Goal: Task Accomplishment & Management: Complete application form

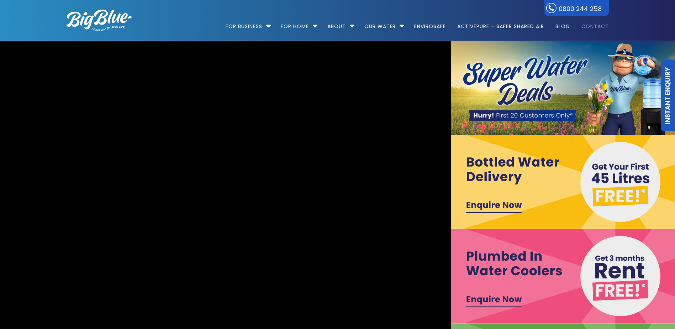
click at [599, 28] on link "Contact" at bounding box center [593, 23] width 32 height 46
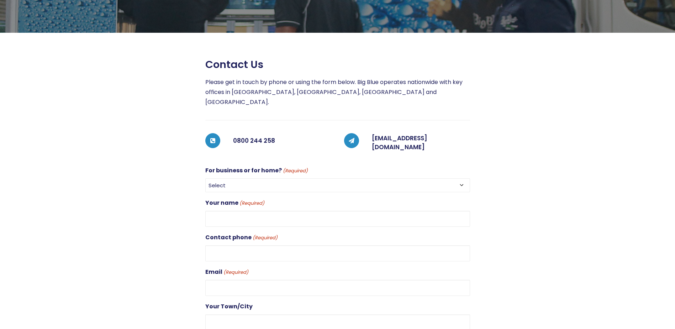
click at [460, 178] on select "Select For Business For Home" at bounding box center [337, 185] width 265 height 14
select select "For Business"
click at [205, 178] on select "Select For Business For Home" at bounding box center [337, 185] width 265 height 14
click at [244, 211] on input "Your name (Required)" at bounding box center [337, 219] width 265 height 16
type input "P"
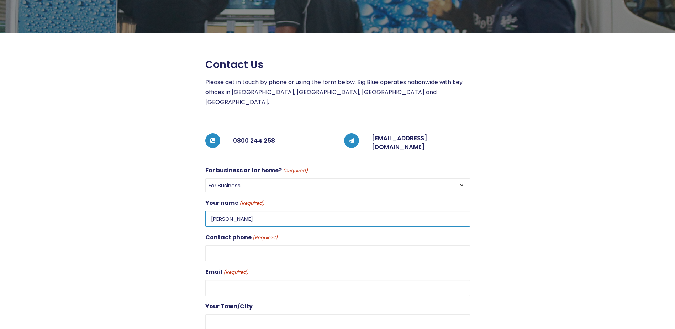
type input "Kendall Robinson"
click at [224, 247] on input "Contact phone (Required)" at bounding box center [337, 253] width 265 height 16
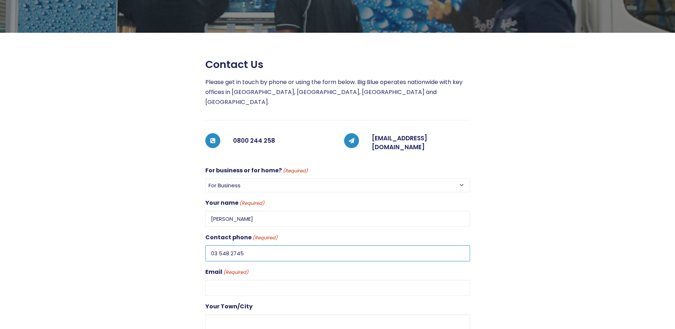
scroll to position [142, 0]
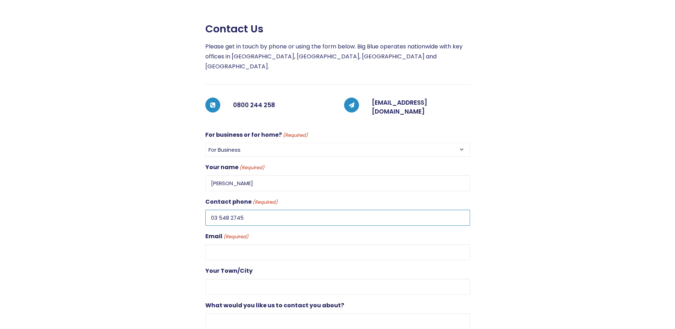
type input "03 548 2745"
click at [227, 244] on input "Email (Required)" at bounding box center [337, 252] width 265 height 16
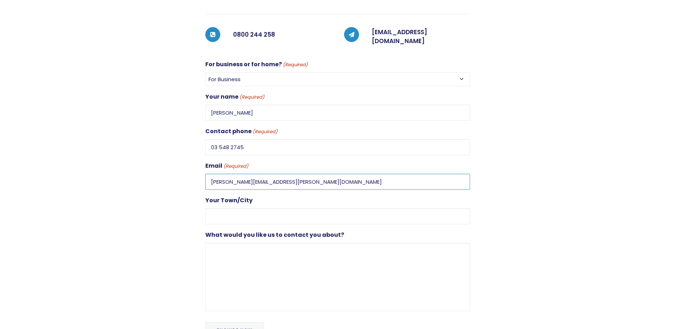
scroll to position [214, 0]
type input "kendall.robinson@pacificradiology.com"
click at [224, 208] on input "Your Town/City" at bounding box center [337, 216] width 265 height 16
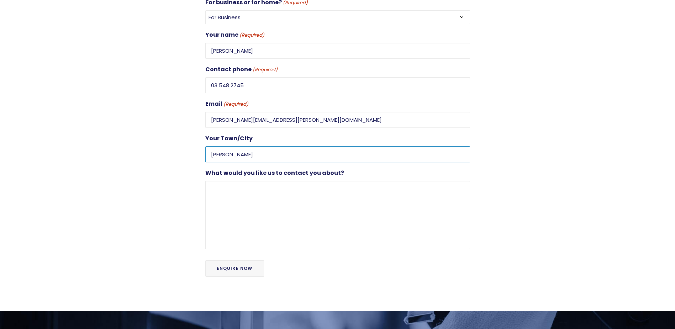
scroll to position [285, 0]
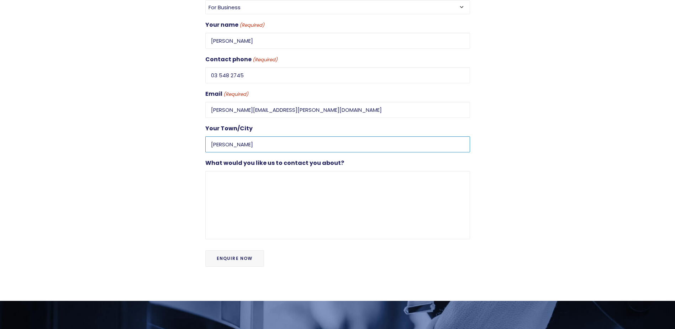
type input "Nelson"
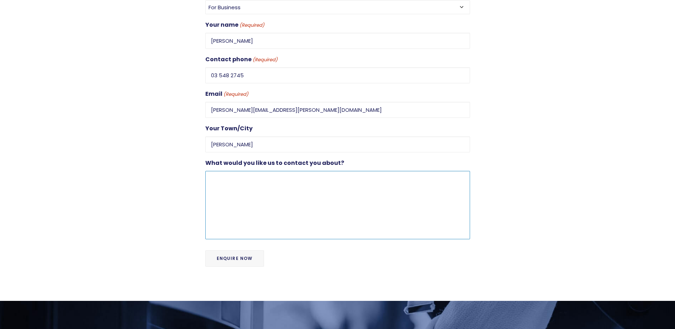
click at [218, 171] on textarea "What would you like us to contact you about?" at bounding box center [337, 205] width 265 height 68
type textarea "W"
click at [453, 175] on textarea "Hi, we want to place and order for water cups for both our Nelson and Richmond …" at bounding box center [337, 205] width 265 height 68
click at [267, 171] on textarea "Hi, we want to place and order for water cups for both our Nelson and Richmond …" at bounding box center [337, 205] width 265 height 68
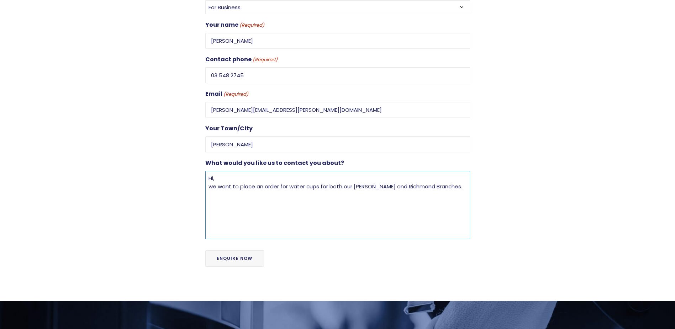
click at [451, 173] on textarea "Hi, we want to place an order for water cups for both our Nelson and Richmond B…" at bounding box center [337, 205] width 265 height 68
click at [286, 183] on textarea "Hi, we want to place an order for water cups for both our Nelson and Richmond B…" at bounding box center [337, 205] width 265 height 68
click at [442, 172] on textarea "Hi, we want to place an order for water cups for both our Nelson and Richmond B…" at bounding box center [337, 205] width 265 height 68
click at [451, 173] on textarea "Hi, We want to place an order for water cups for both our Nelson and Richmond B…" at bounding box center [337, 205] width 265 height 68
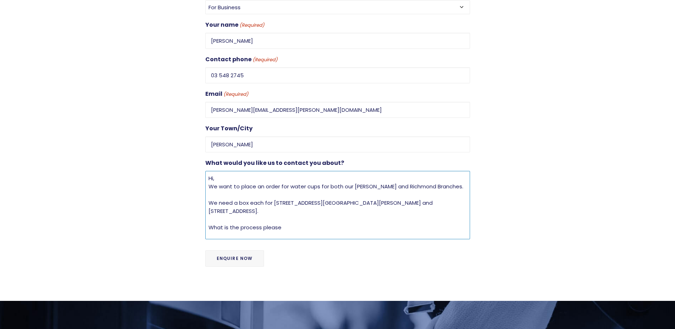
click at [289, 207] on textarea "Hi, We want to place an order for water cups for both our Nelson and Richmond B…" at bounding box center [337, 205] width 265 height 68
click at [208, 206] on textarea "Hi, We want to place an order for water cups for both our Nelson and Richmond B…" at bounding box center [337, 205] width 265 height 68
click at [397, 204] on textarea "Hi, We want to place an order for water cups for both our Nelson and Richmond B…" at bounding box center [337, 205] width 265 height 68
click at [448, 208] on textarea "Hi, We want to place an order for water cups for both our Nelson and Richmond B…" at bounding box center [337, 205] width 265 height 68
click at [441, 205] on textarea "Hi, We want to place an order for water cups for both our Nelson and Richmond B…" at bounding box center [337, 205] width 265 height 68
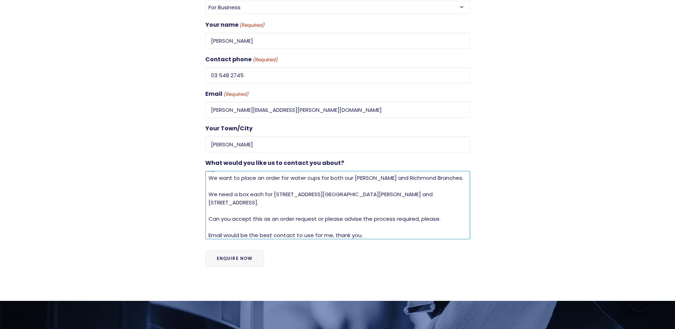
scroll to position [0, 0]
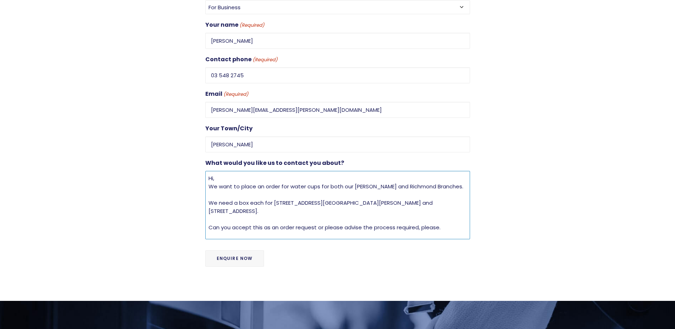
click at [238, 189] on textarea "Hi, We want to place an order for water cups for both our Nelson and Richmond B…" at bounding box center [337, 205] width 265 height 68
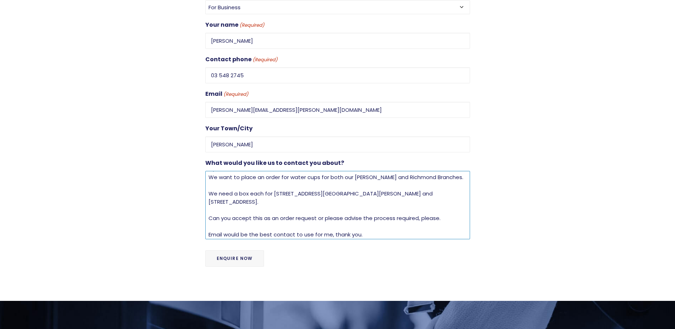
scroll to position [12, 0]
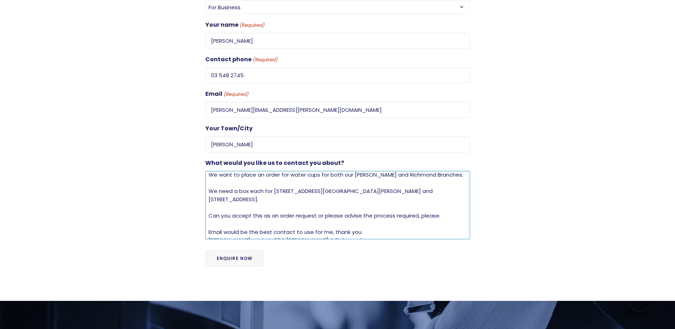
click at [343, 193] on textarea "Hi, We want to place an order for water cups for both our Nelson and Richmond B…" at bounding box center [337, 205] width 265 height 68
click at [437, 192] on textarea "Hi, We want to place an order for water cups for both our Nelson and Richmond B…" at bounding box center [337, 205] width 265 height 68
click at [376, 211] on textarea "Hi, We want to place an order for water cups for both our Nelson and Richmond B…" at bounding box center [337, 205] width 265 height 68
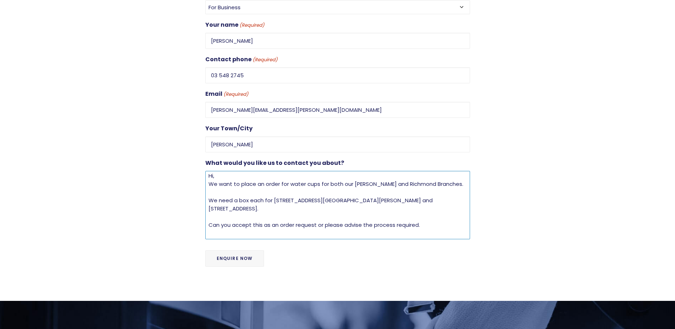
scroll to position [0, 0]
type textarea "Hi, We want to place an order for water cups for both our Nelson and Richmond B…"
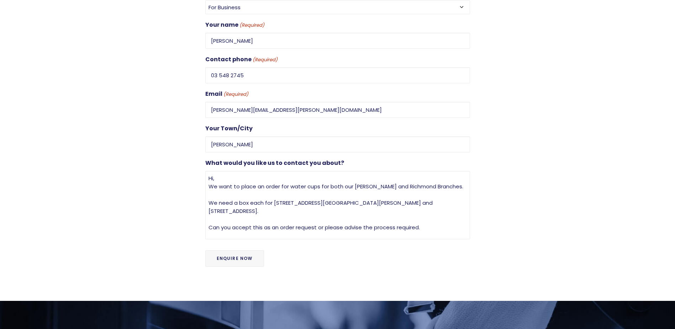
click at [239, 250] on input "Enquire Now" at bounding box center [234, 258] width 59 height 16
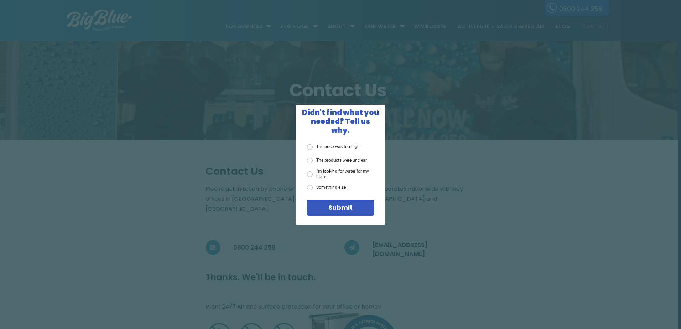
click at [379, 116] on span "X" at bounding box center [378, 111] width 6 height 9
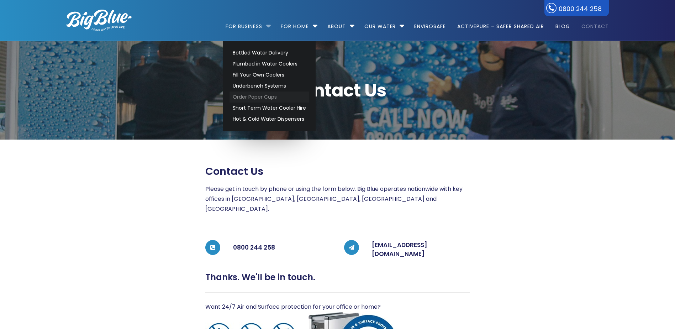
click at [253, 98] on link "Order Paper Cups" at bounding box center [270, 96] width 80 height 11
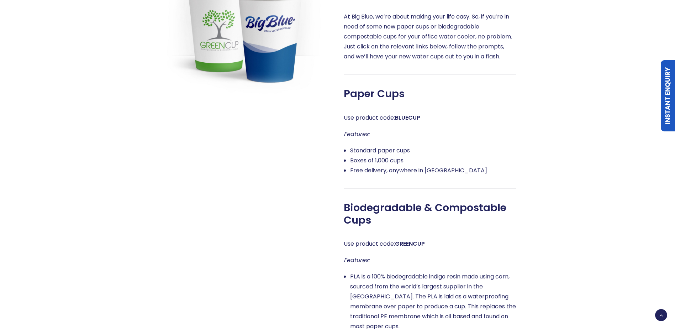
scroll to position [356, 0]
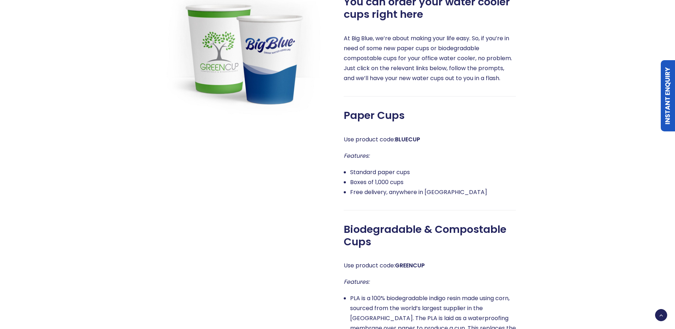
click at [317, 251] on div at bounding box center [238, 208] width 185 height 450
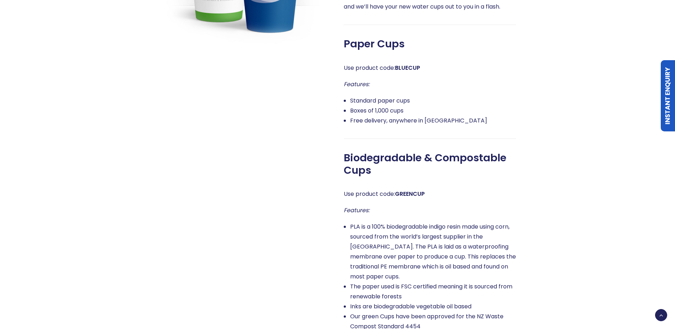
scroll to position [427, 0]
click at [157, 173] on div at bounding box center [238, 136] width 185 height 450
